Goal: Information Seeking & Learning: Learn about a topic

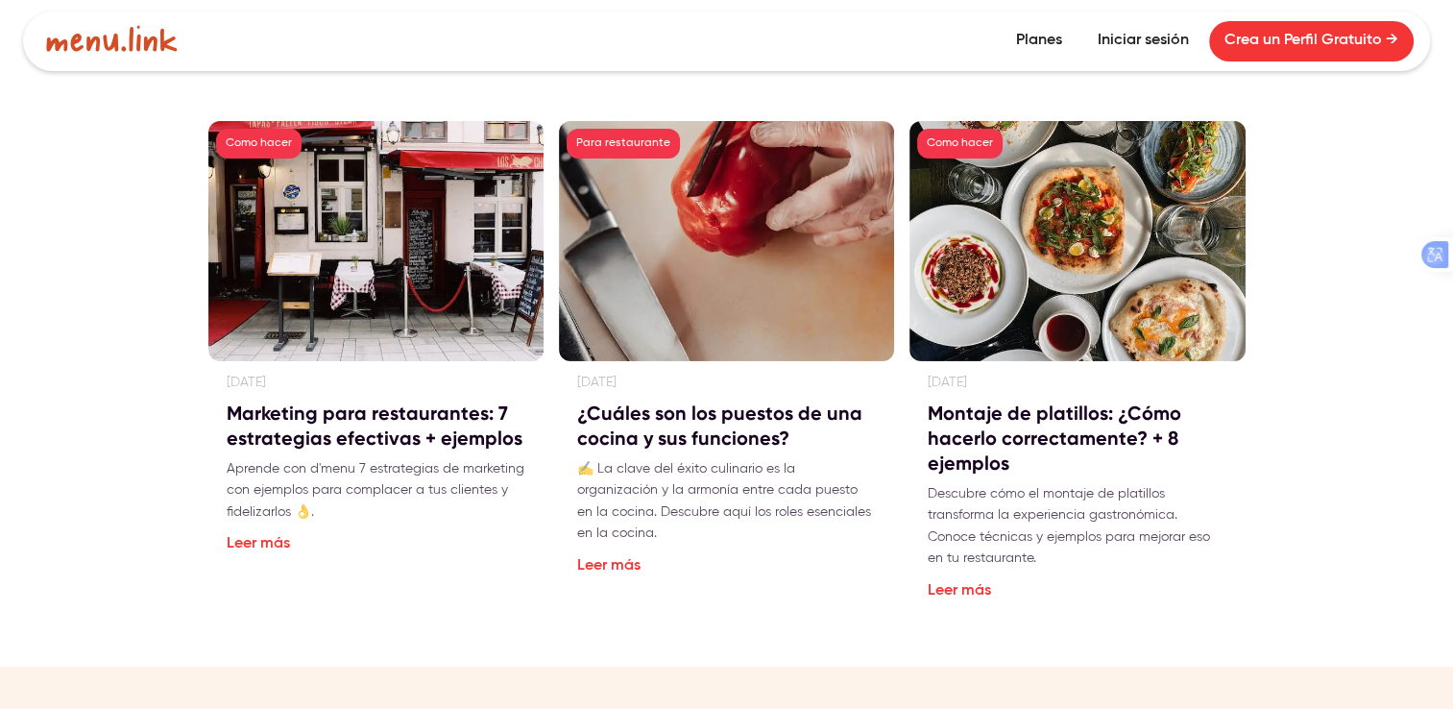
scroll to position [6380, 0]
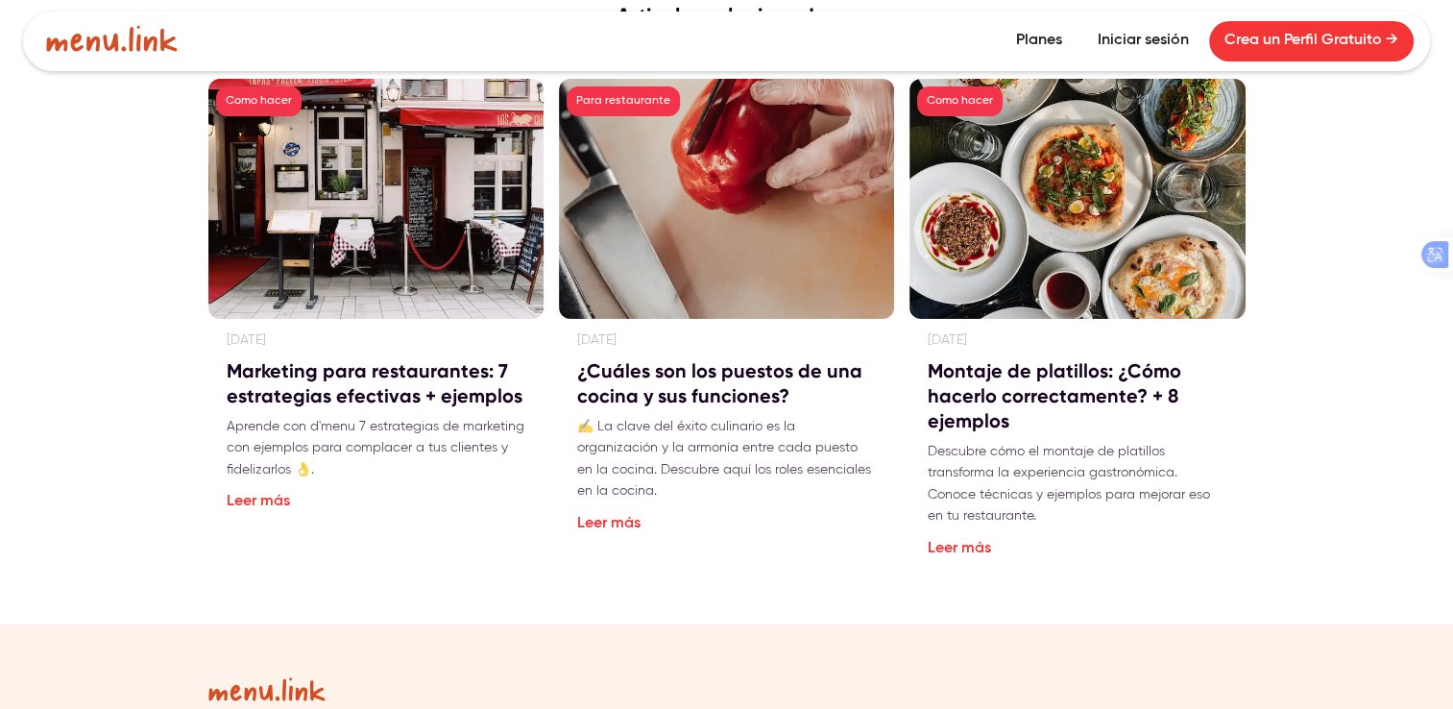
click at [407, 190] on div "Como hacer" at bounding box center [375, 199] width 335 height 240
click at [260, 494] on link "Leer más" at bounding box center [258, 501] width 63 height 15
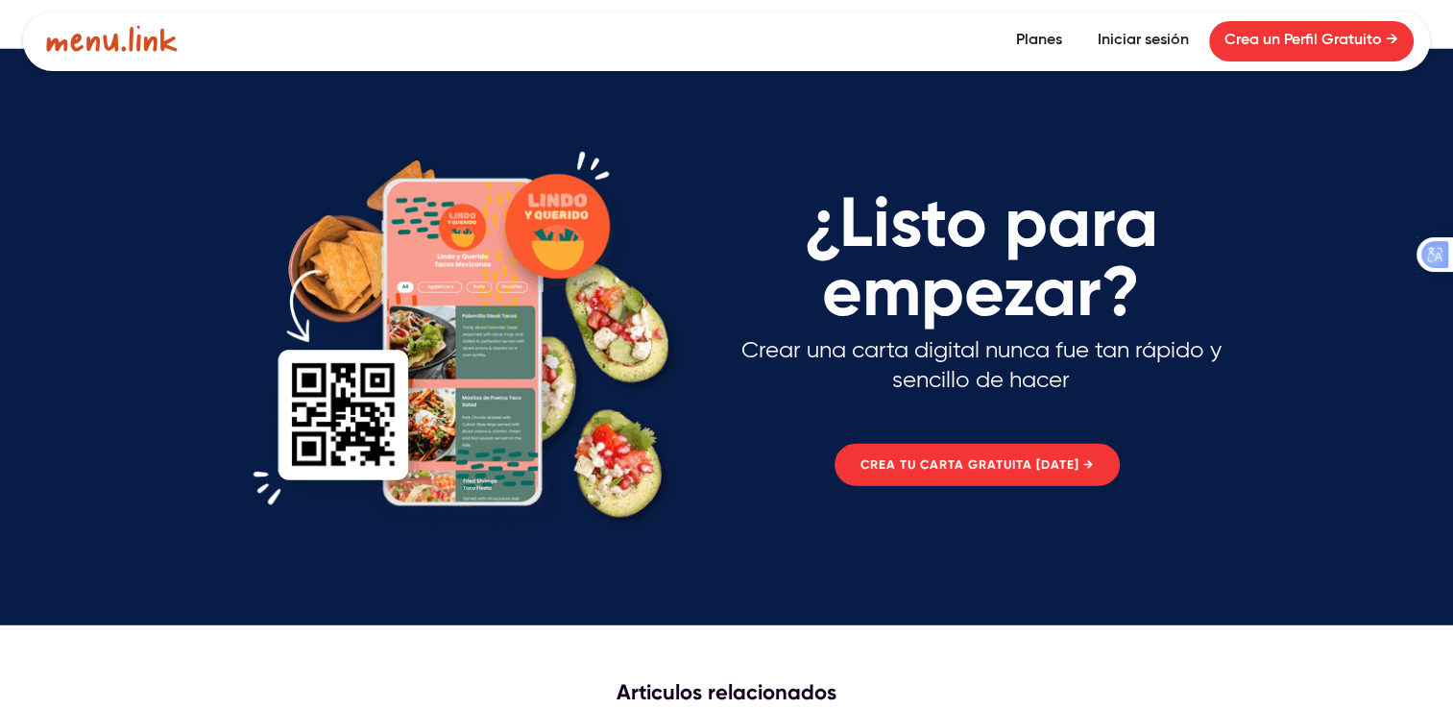
scroll to position [5219, 0]
